Goal: Find contact information: Find contact information

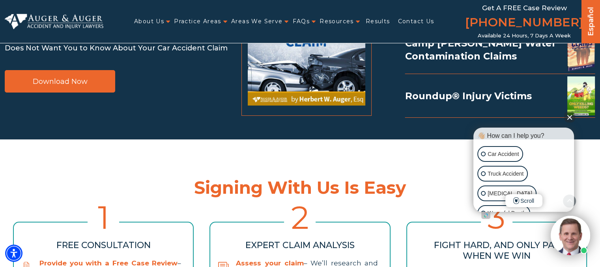
scroll to position [1695, 0]
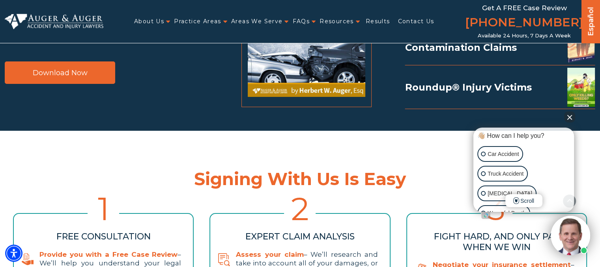
click at [570, 118] on button "Close Intaker Chat Widget" at bounding box center [569, 117] width 11 height 11
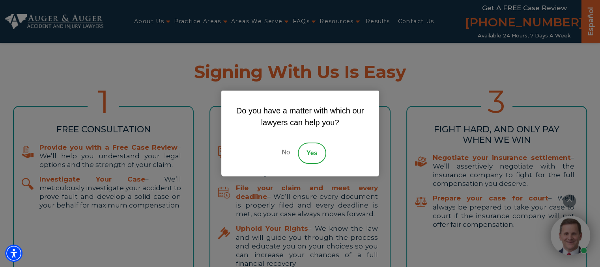
scroll to position [1813, 0]
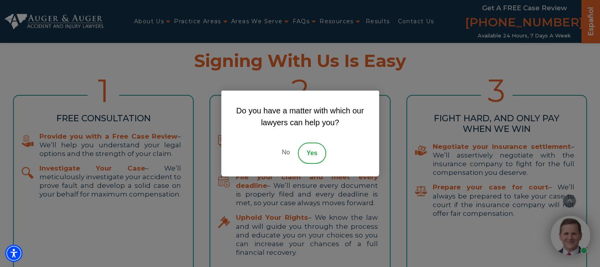
click at [284, 150] on link "No" at bounding box center [286, 153] width 24 height 21
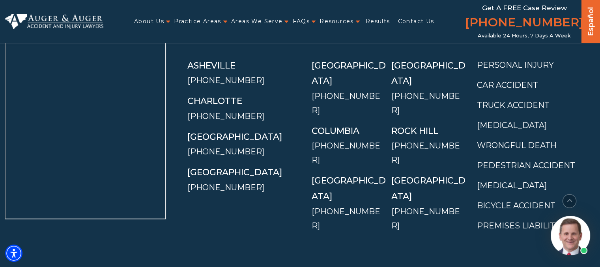
scroll to position [2878, 0]
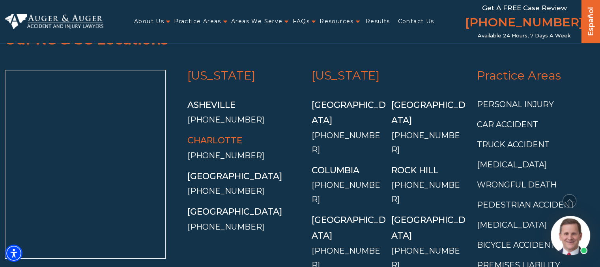
click at [217, 135] on link "Charlotte" at bounding box center [214, 140] width 55 height 11
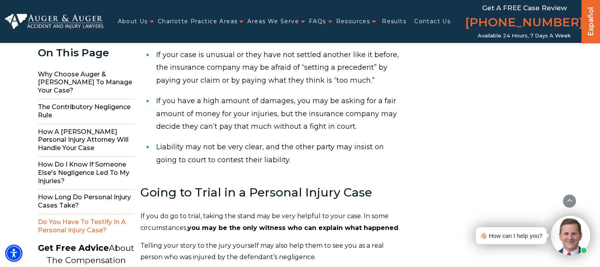
scroll to position [4260, 0]
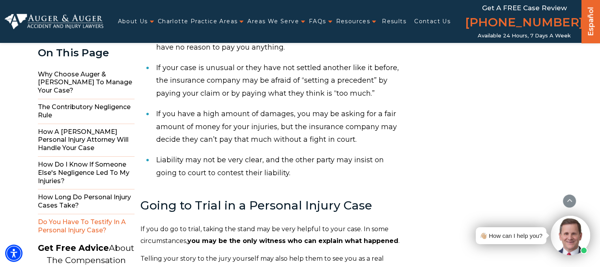
click at [71, 19] on img at bounding box center [54, 21] width 99 height 15
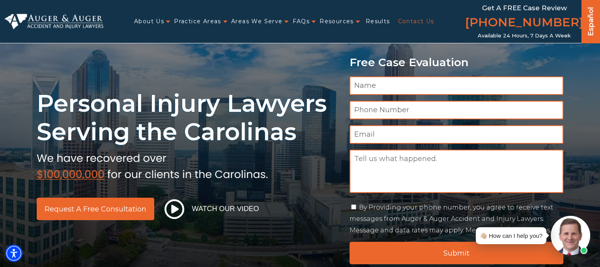
click at [421, 20] on link "Contact Us" at bounding box center [415, 21] width 36 height 16
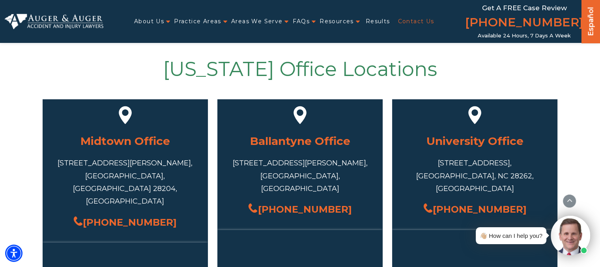
scroll to position [355, 0]
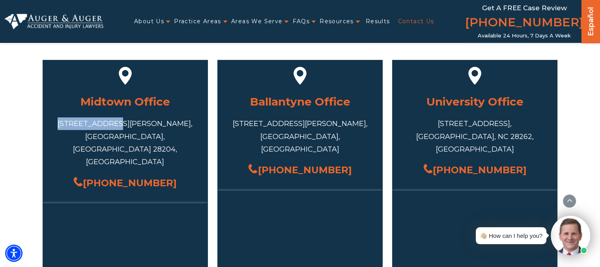
drag, startPoint x: 87, startPoint y: 123, endPoint x: 134, endPoint y: 122, distance: 47.7
click at [134, 122] on div "717 S Torrence St #101, Charlotte, NC 28204, USA" at bounding box center [125, 142] width 142 height 51
copy div "717 S Torrence"
click at [177, 125] on div "717 S Torrence St #101, Charlotte, NC 28204, USA" at bounding box center [125, 142] width 142 height 51
drag, startPoint x: 86, startPoint y: 125, endPoint x: 163, endPoint y: 126, distance: 76.5
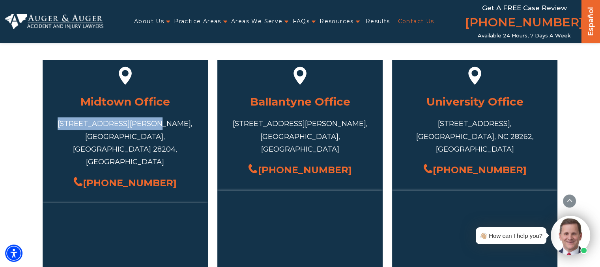
click at [163, 126] on div "717 S Torrence St #101, Charlotte, NC 28204, USA" at bounding box center [125, 142] width 142 height 51
copy div "717 S Torrence St #101,"
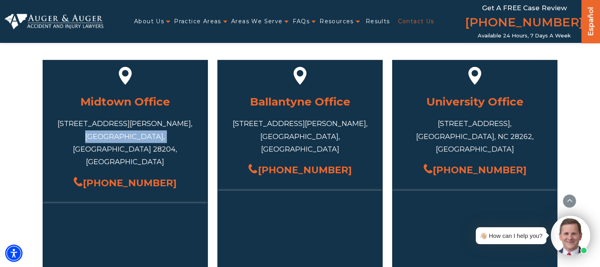
drag, startPoint x: 80, startPoint y: 136, endPoint x: 151, endPoint y: 134, distance: 70.2
click at [151, 134] on div "717 S Torrence St #101, Charlotte, NC 28204, USA" at bounding box center [125, 142] width 142 height 51
copy div "Charlotte, NC 28204"
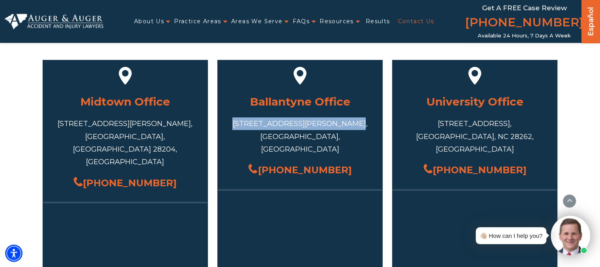
drag, startPoint x: 247, startPoint y: 122, endPoint x: 353, endPoint y: 123, distance: 106.0
click at [353, 123] on div "15720 John J Delaney Dr #300, Charlotte, NC 28277, USA" at bounding box center [300, 136] width 142 height 38
copy div "15720 John J Delaney Dr #300,"
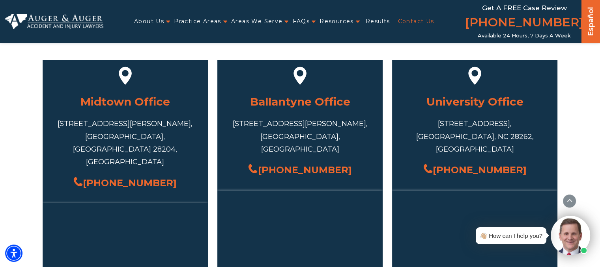
click at [259, 140] on div "15720 John J Delaney Dr #300, Charlotte, NC 28277, USA" at bounding box center [300, 136] width 142 height 38
drag, startPoint x: 257, startPoint y: 136, endPoint x: 324, endPoint y: 136, distance: 67.0
click at [324, 136] on div "15720 John J Delaney Dr #300, Charlotte, NC 28277, USA" at bounding box center [300, 136] width 142 height 38
copy div "Charlotte, NC 28277"
drag, startPoint x: 423, startPoint y: 123, endPoint x: 525, endPoint y: 125, distance: 101.7
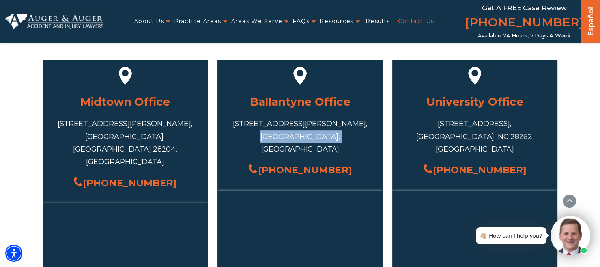
click at [525, 125] on div "10130 Mallard Creek Rd #300, Charlotte, NC 28262, USA" at bounding box center [475, 136] width 142 height 38
copy div "10130 Mallard Creek Rd #300,"
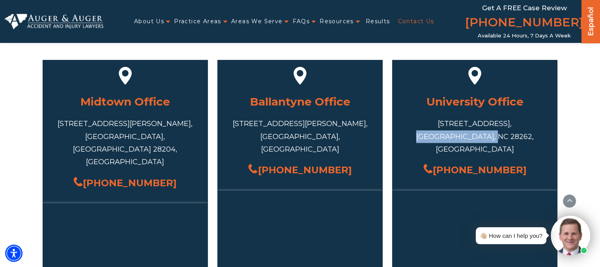
drag, startPoint x: 432, startPoint y: 137, endPoint x: 499, endPoint y: 132, distance: 66.8
click at [499, 131] on div "10130 Mallard Creek Rd #300, Charlotte, NC 28262, USA" at bounding box center [475, 136] width 142 height 38
copy div "Charlotte, NC 28262"
click at [89, 124] on div "717 S Torrence St #101, Charlotte, NC 28204, USA" at bounding box center [125, 142] width 142 height 51
click at [89, 123] on div "717 S Torrence St #101, Charlotte, NC 28204, USA" at bounding box center [125, 142] width 142 height 51
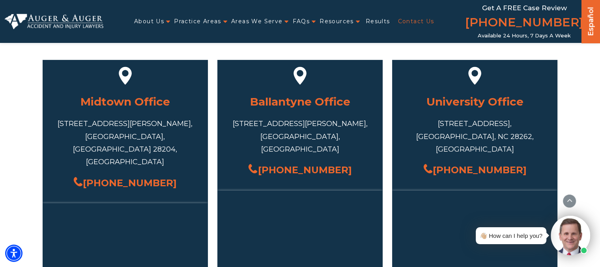
click at [101, 125] on div "717 S Torrence St #101, Charlotte, NC 28204, USA" at bounding box center [125, 142] width 142 height 51
drag, startPoint x: 87, startPoint y: 123, endPoint x: 145, endPoint y: 123, distance: 57.9
click at [145, 123] on div "717 S Torrence St #101, Charlotte, NC 28204, USA" at bounding box center [125, 142] width 142 height 51
copy div "717 S Torrence St"
drag, startPoint x: 152, startPoint y: 122, endPoint x: 165, endPoint y: 123, distance: 13.0
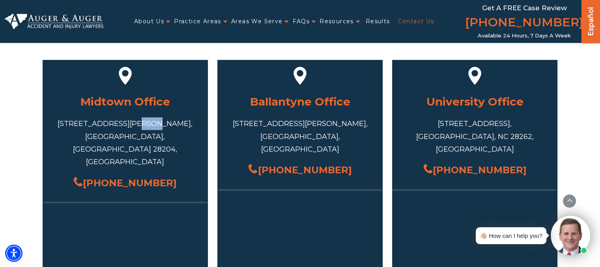
click at [165, 123] on div "717 S Torrence St #101, Charlotte, NC 28204, USA" at bounding box center [125, 142] width 142 height 51
copy div "101,"
drag, startPoint x: 130, startPoint y: 136, endPoint x: 149, endPoint y: 134, distance: 19.0
click at [149, 134] on div "717 S Torrence St #101, Charlotte, NC 28204, USA" at bounding box center [125, 142] width 142 height 51
copy div "28204"
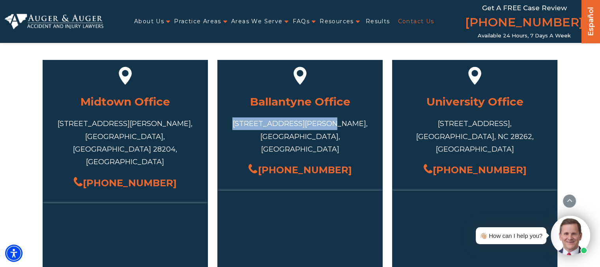
drag, startPoint x: 246, startPoint y: 122, endPoint x: 331, endPoint y: 125, distance: 85.2
click at [331, 125] on div "15720 John J Delaney Dr #300, Charlotte, NC 28277, USA" at bounding box center [300, 136] width 142 height 38
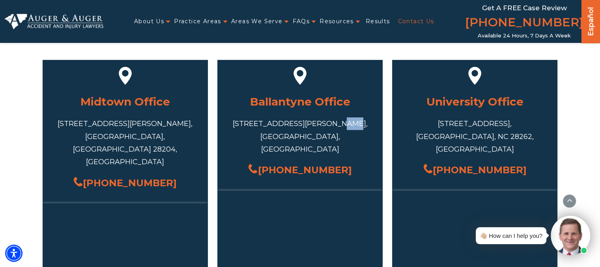
drag, startPoint x: 340, startPoint y: 123, endPoint x: 351, endPoint y: 123, distance: 10.7
click at [351, 123] on div "15720 John J Delaney Dr #300, Charlotte, NC 28277, USA" at bounding box center [300, 136] width 142 height 38
click at [269, 136] on div "15720 John J Delaney Dr #300, Charlotte, NC 28277, USA" at bounding box center [300, 136] width 142 height 38
click at [306, 136] on div "15720 John J Delaney Dr #300, Charlotte, NC 28277, USA" at bounding box center [300, 136] width 142 height 38
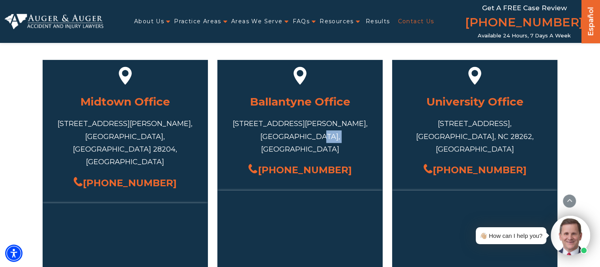
click at [306, 136] on div "15720 John J Delaney Dr #300, Charlotte, NC 28277, USA" at bounding box center [300, 136] width 142 height 38
drag, startPoint x: 347, startPoint y: 158, endPoint x: 269, endPoint y: 157, distance: 78.1
click at [269, 162] on div "(704) 586-9005" at bounding box center [300, 170] width 142 height 17
drag, startPoint x: 423, startPoint y: 123, endPoint x: 504, endPoint y: 125, distance: 80.9
click at [504, 125] on div "10130 Mallard Creek Rd #300, Charlotte, NC 28262, USA" at bounding box center [475, 136] width 142 height 38
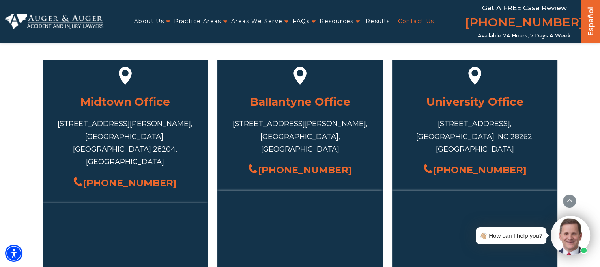
click at [443, 137] on div "10130 Mallard Creek Rd #300, Charlotte, NC 28262, USA" at bounding box center [475, 136] width 142 height 38
click at [488, 135] on div "10130 Mallard Creek Rd #300, Charlotte, NC 28262, USA" at bounding box center [475, 136] width 142 height 38
drag, startPoint x: 519, startPoint y: 155, endPoint x: 445, endPoint y: 161, distance: 74.7
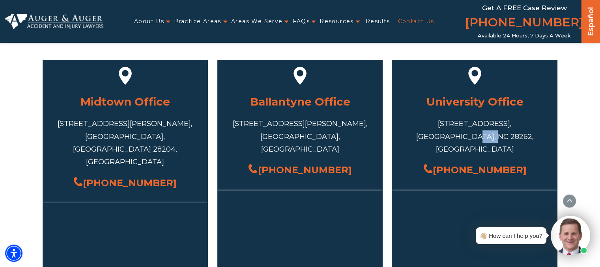
click at [445, 162] on div "(704) 445-7209" at bounding box center [475, 170] width 142 height 17
